Goal: Navigation & Orientation: Find specific page/section

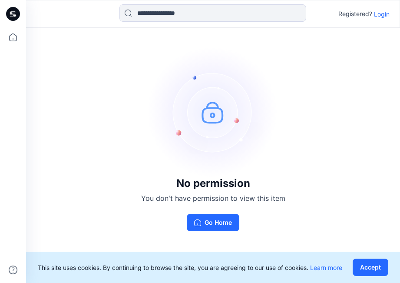
drag, startPoint x: 212, startPoint y: 106, endPoint x: 214, endPoint y: 121, distance: 15.0
click at [213, 106] on img at bounding box center [213, 112] width 130 height 130
click at [224, 226] on button "Go Home" at bounding box center [213, 222] width 53 height 17
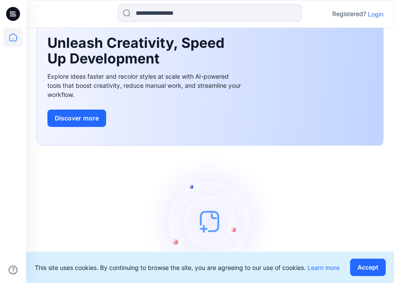
scroll to position [88, 0]
